Goal: Information Seeking & Learning: Learn about a topic

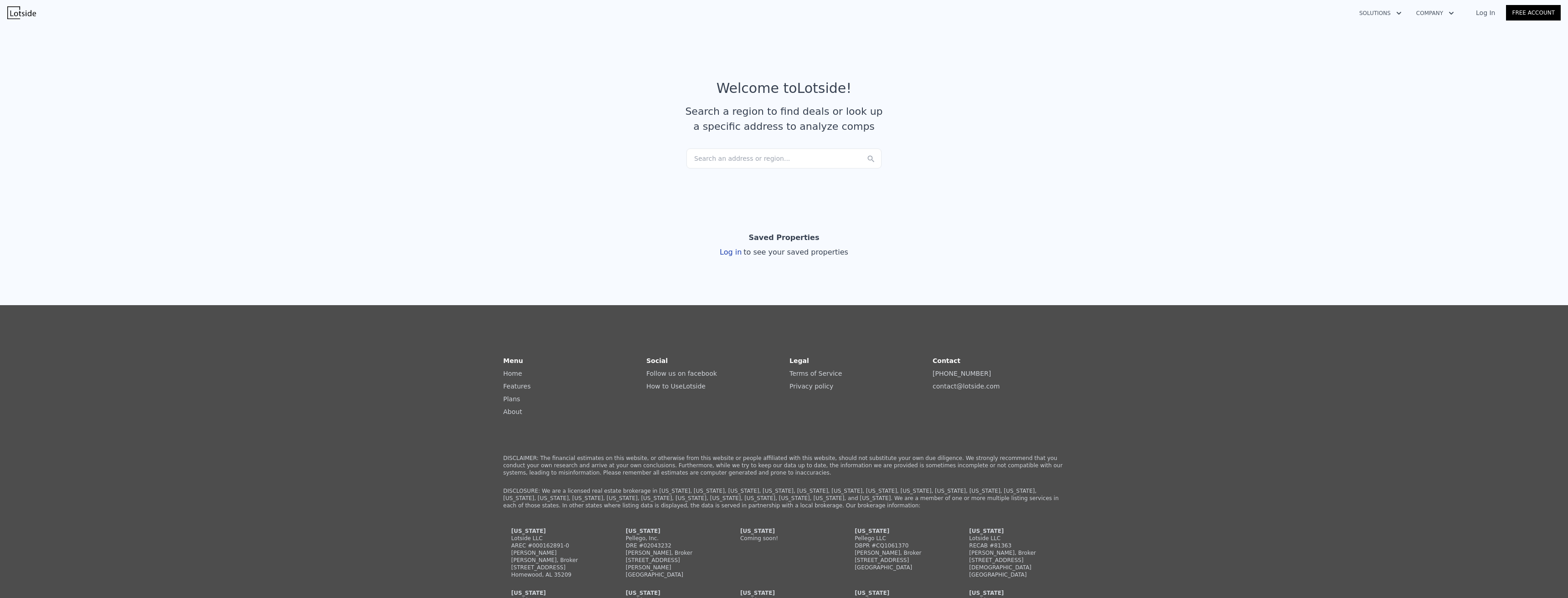
click at [781, 159] on div "Search an address or region..." at bounding box center [784, 158] width 195 height 20
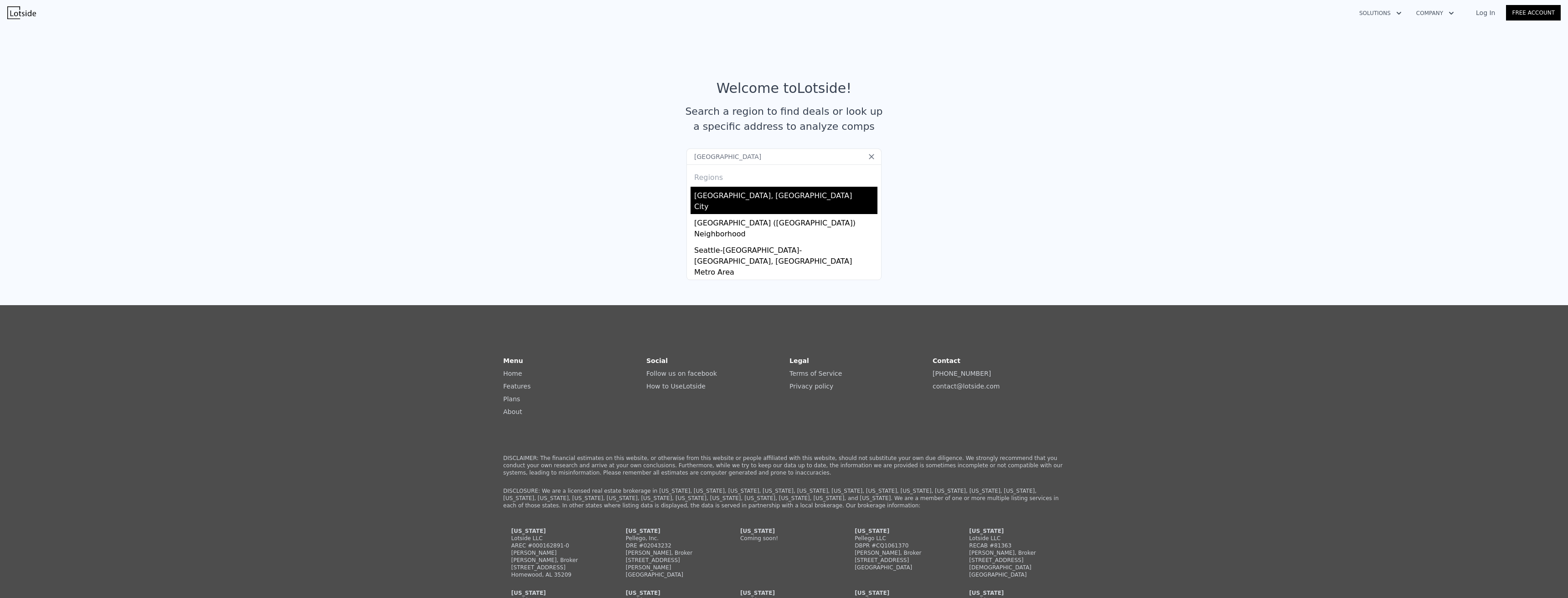
type input "[GEOGRAPHIC_DATA]"
click at [735, 195] on div "[GEOGRAPHIC_DATA], [GEOGRAPHIC_DATA]" at bounding box center [786, 193] width 183 height 15
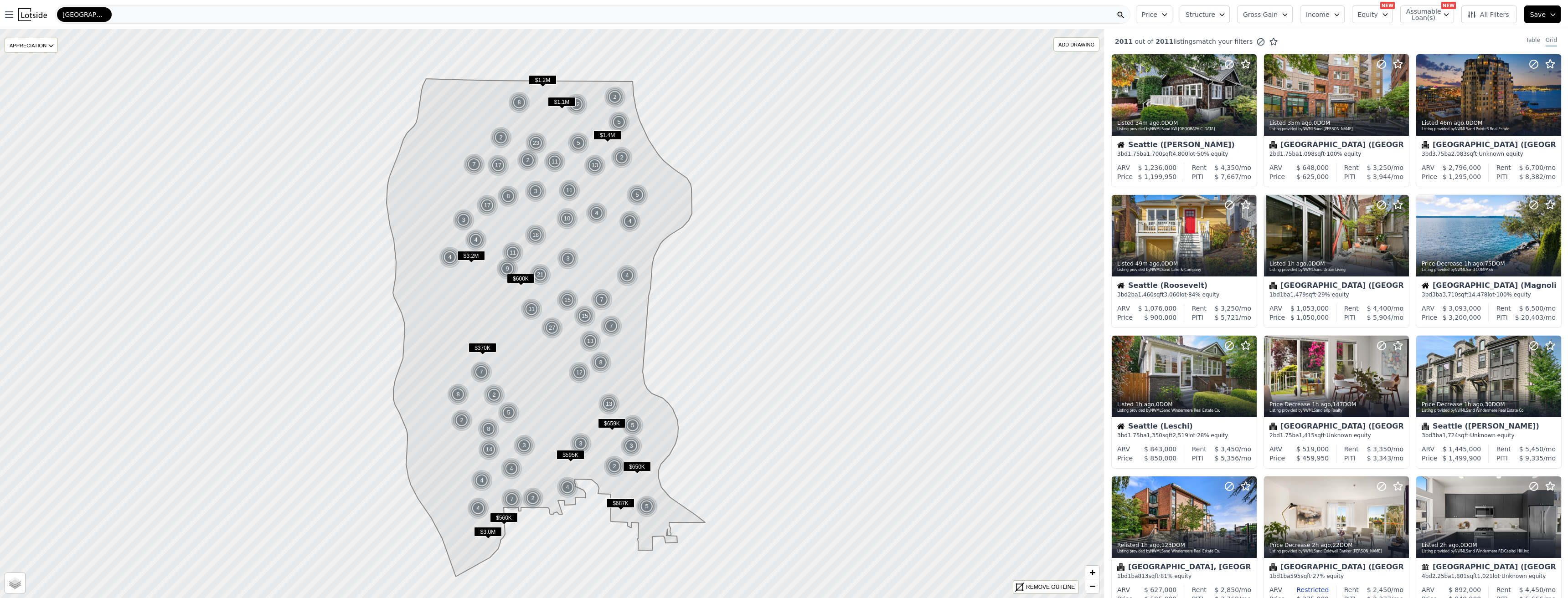
click at [1166, 20] on button "Price" at bounding box center [1154, 14] width 36 height 18
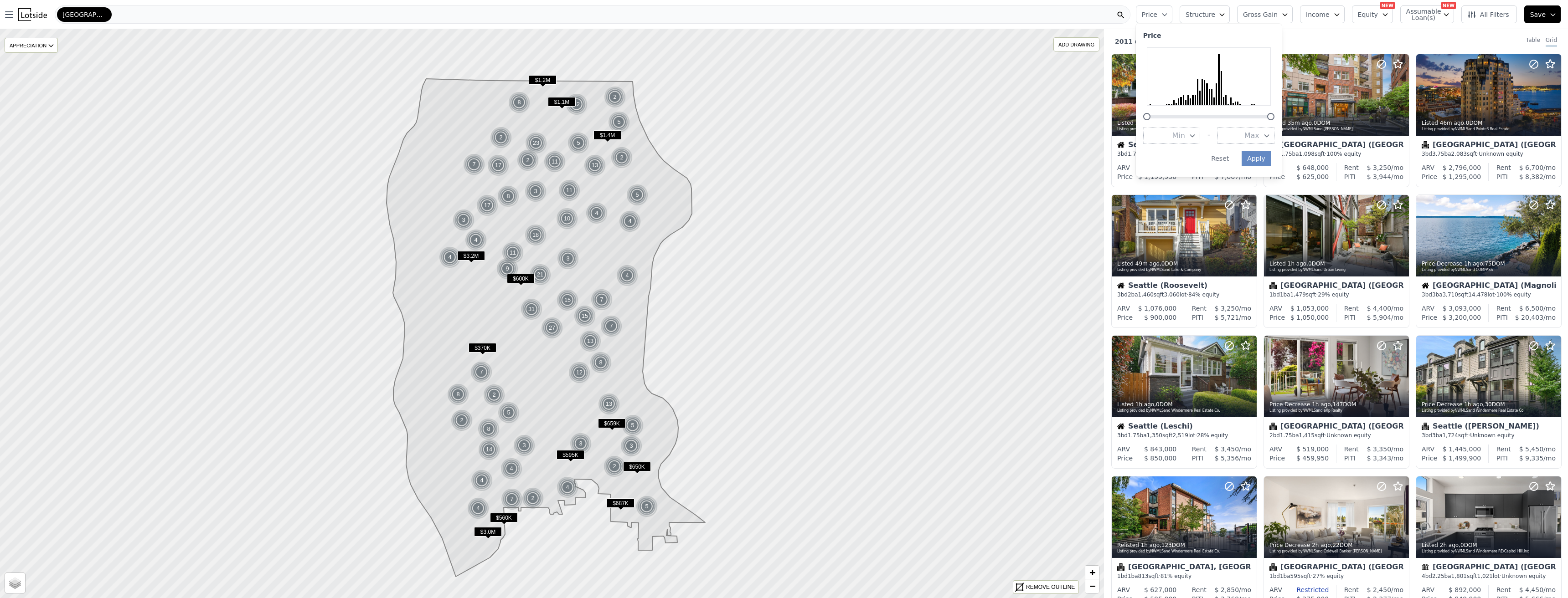
click at [1157, 15] on span "Price" at bounding box center [1149, 14] width 16 height 9
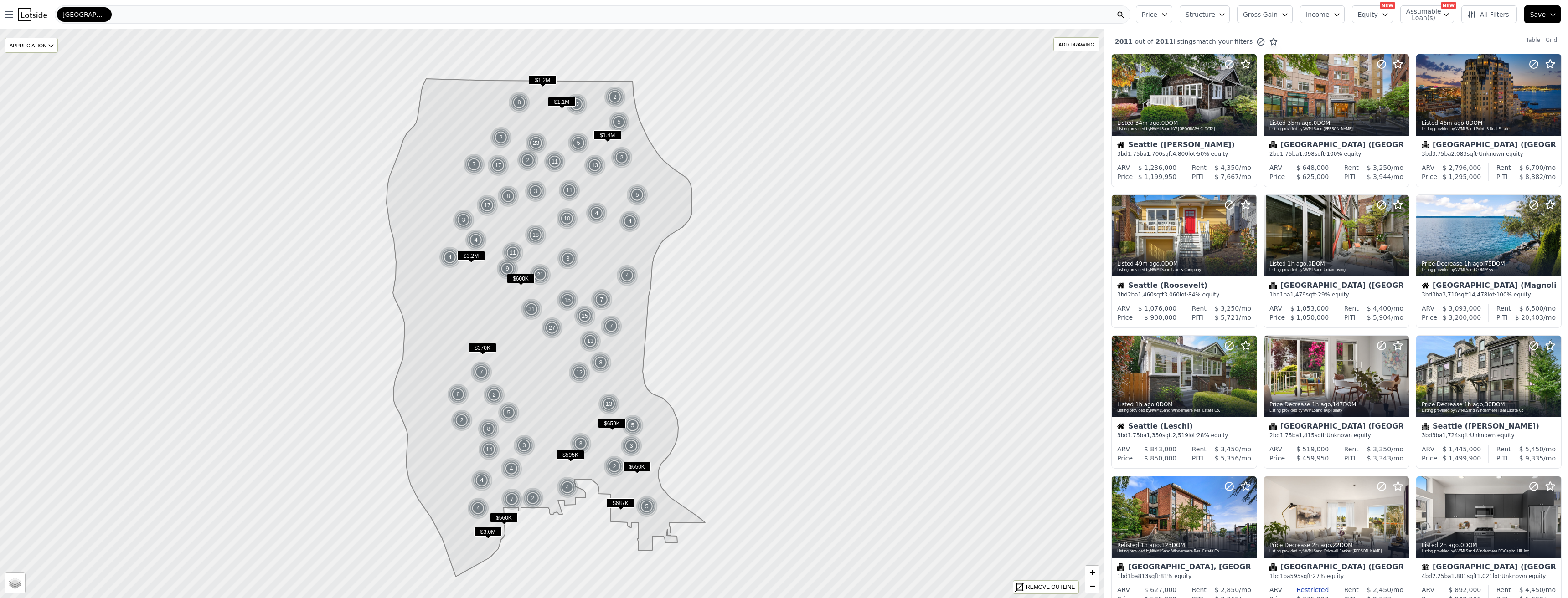
click at [1476, 17] on icon at bounding box center [1471, 14] width 7 height 6
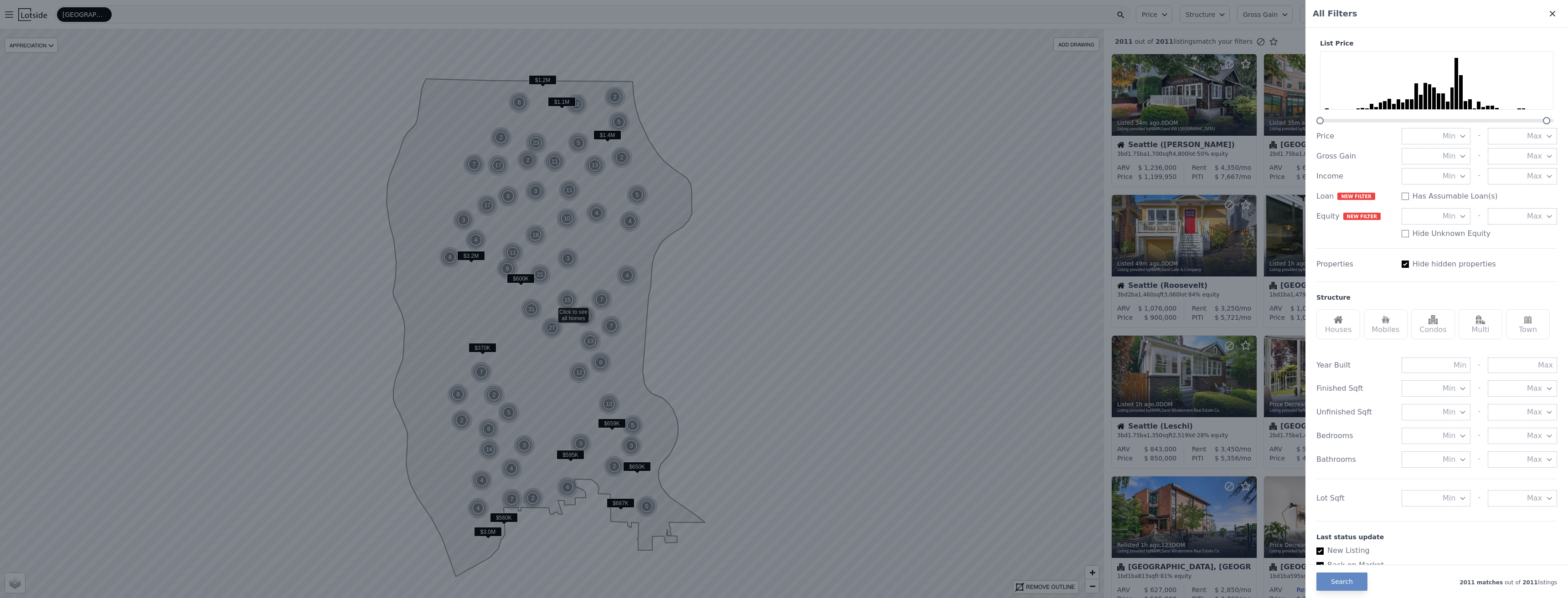
click at [1550, 10] on icon at bounding box center [1552, 13] width 9 height 9
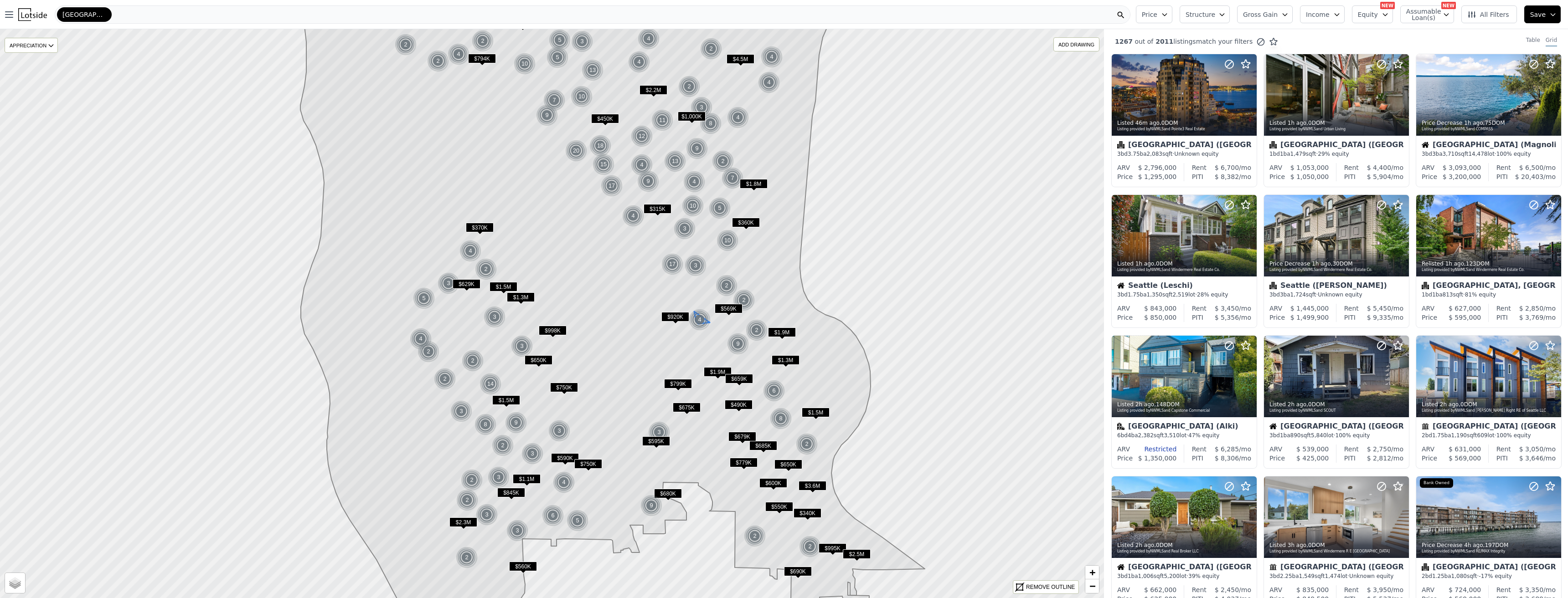
click at [695, 310] on img at bounding box center [700, 319] width 22 height 22
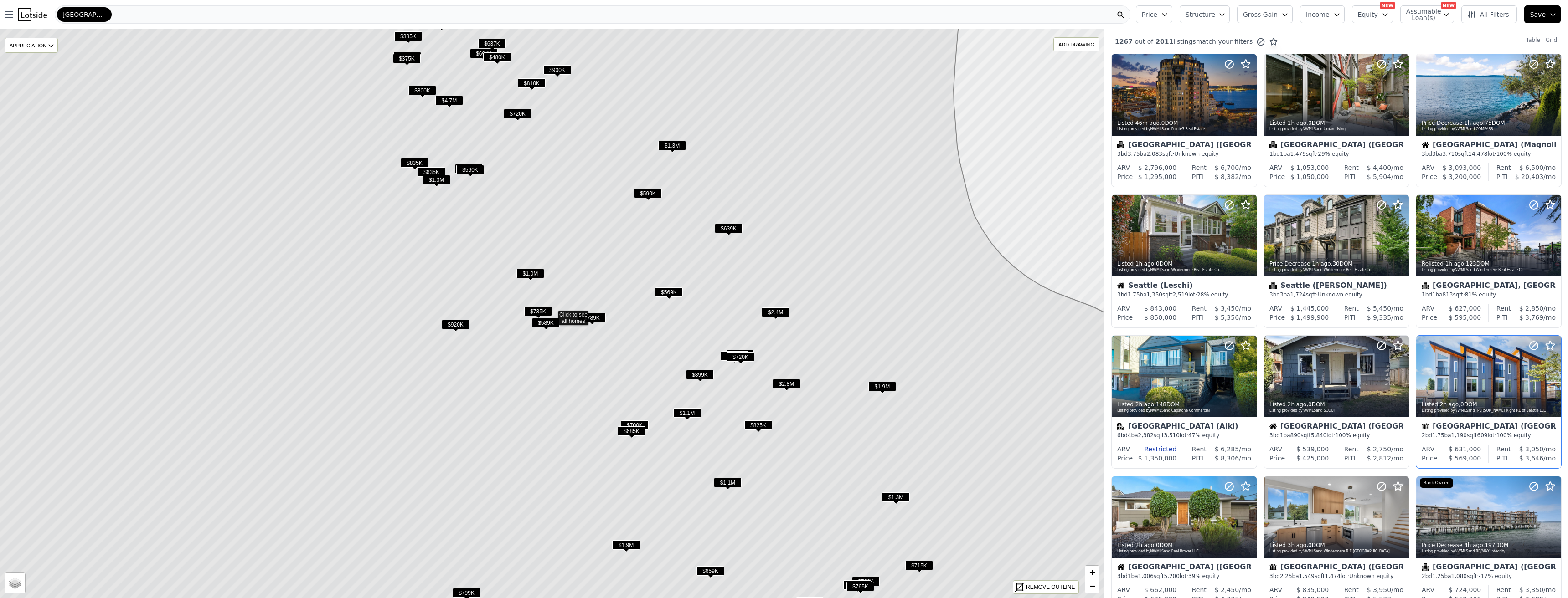
click at [1416, 388] on div at bounding box center [1488, 396] width 145 height 17
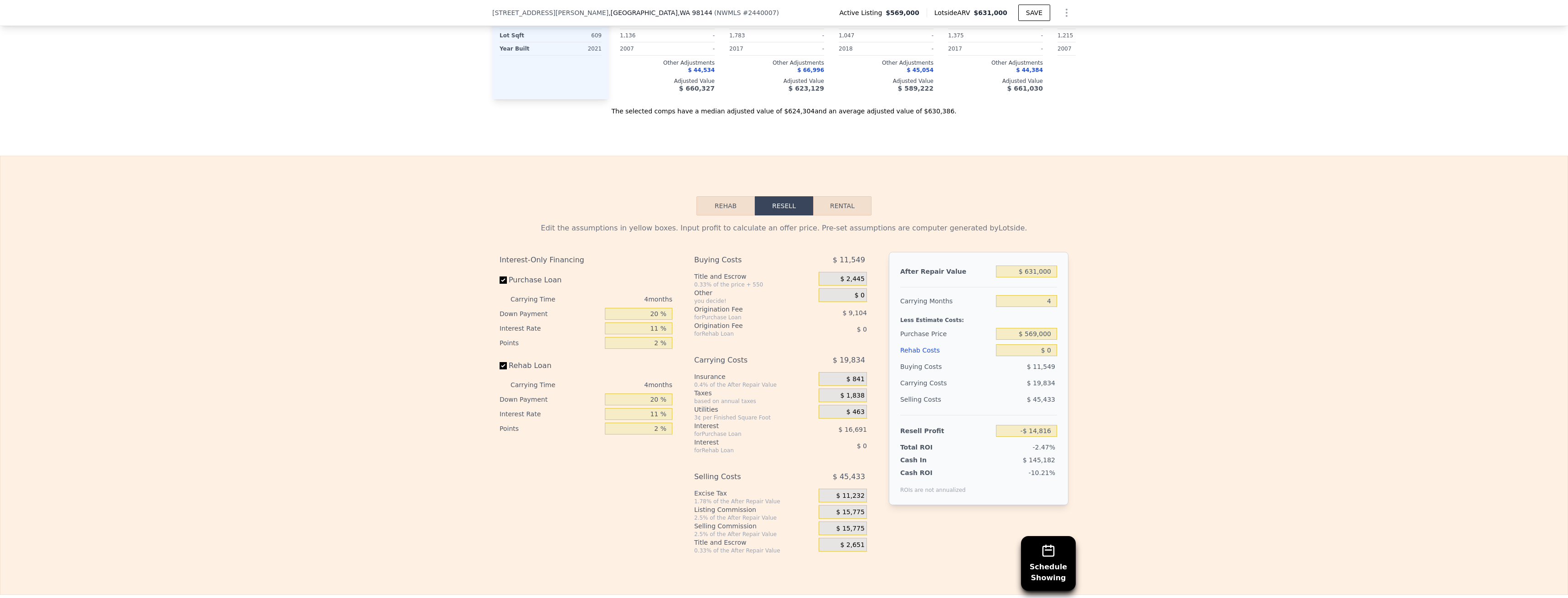
scroll to position [1409, 0]
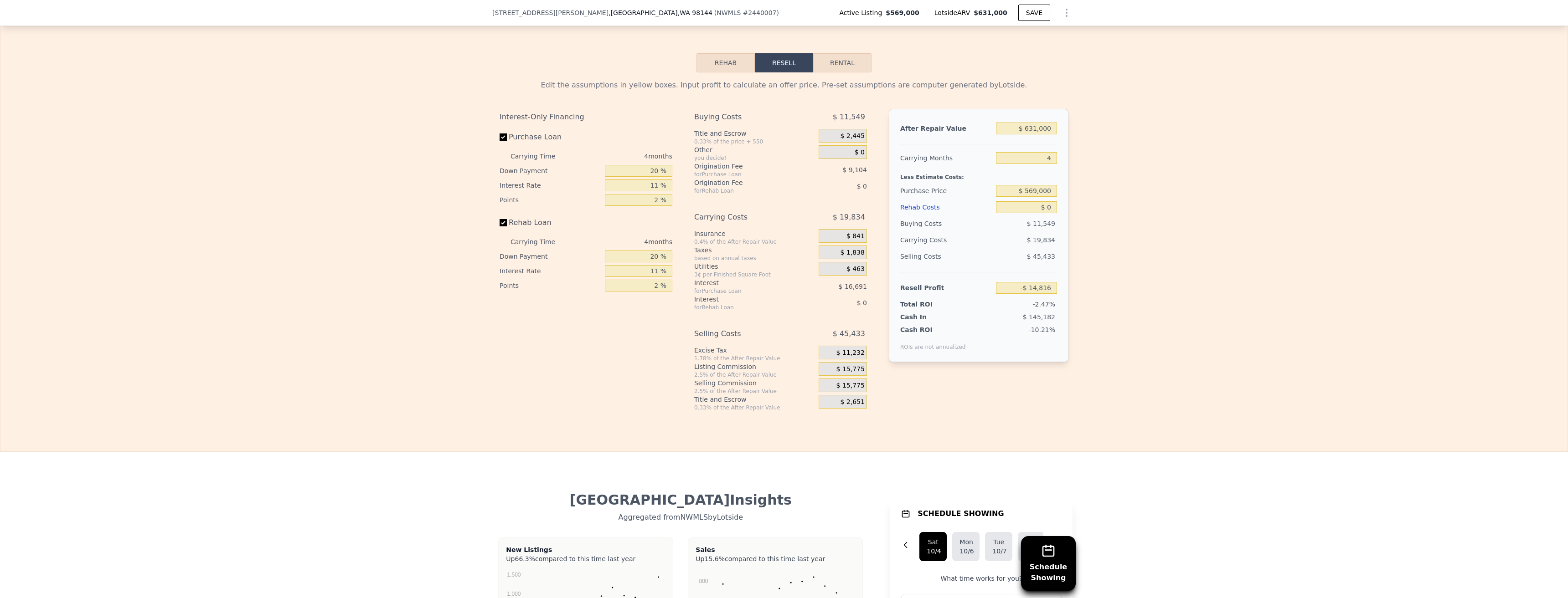
click at [1170, 215] on div "Edit the assumptions in yellow boxes. Input profit to calculate an offer price.…" at bounding box center [784, 241] width 1567 height 339
